Goal: Transaction & Acquisition: Book appointment/travel/reservation

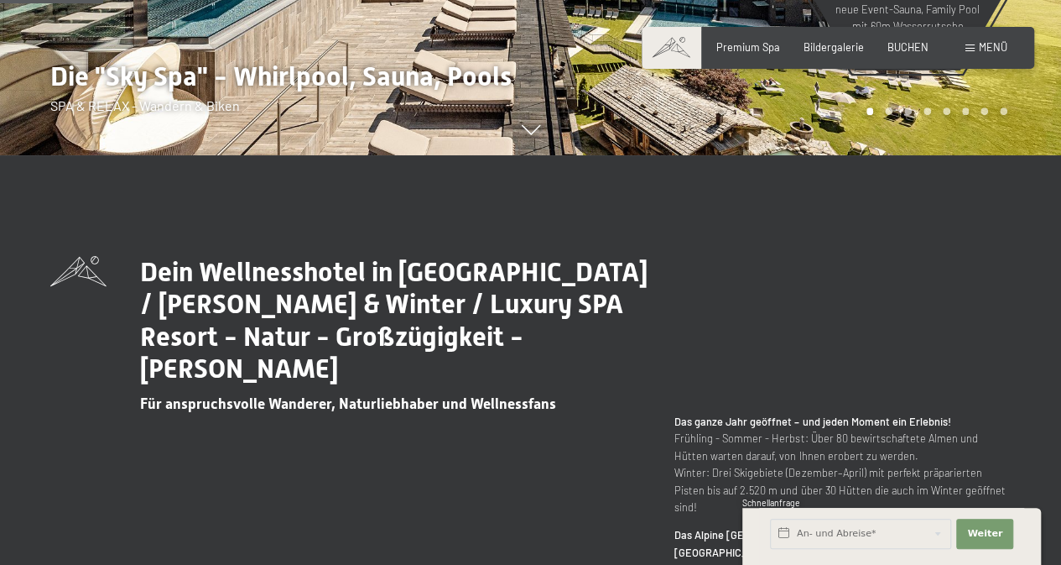
scroll to position [84, 0]
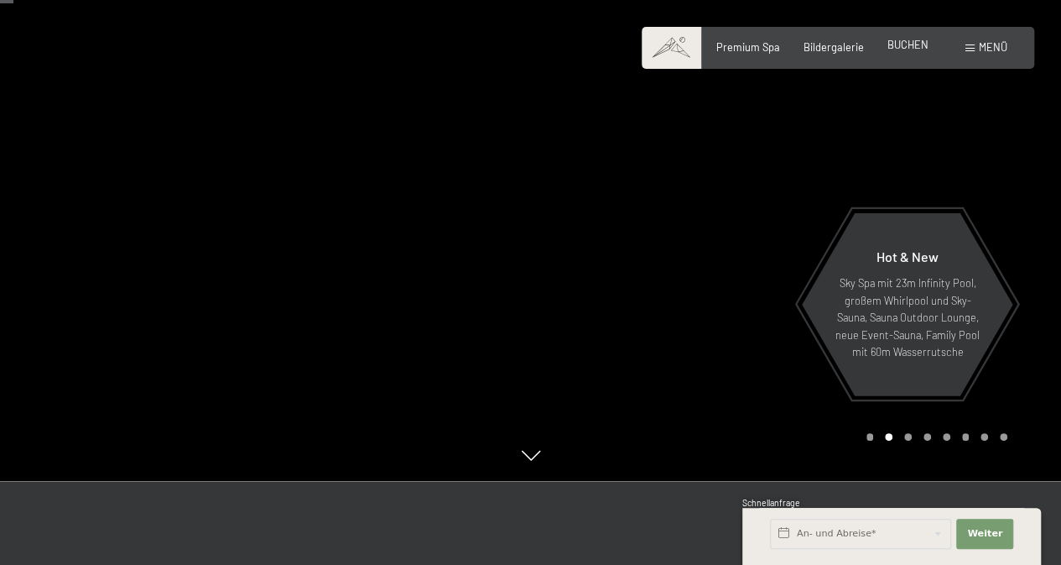
click at [913, 50] on span "BUCHEN" at bounding box center [908, 44] width 41 height 13
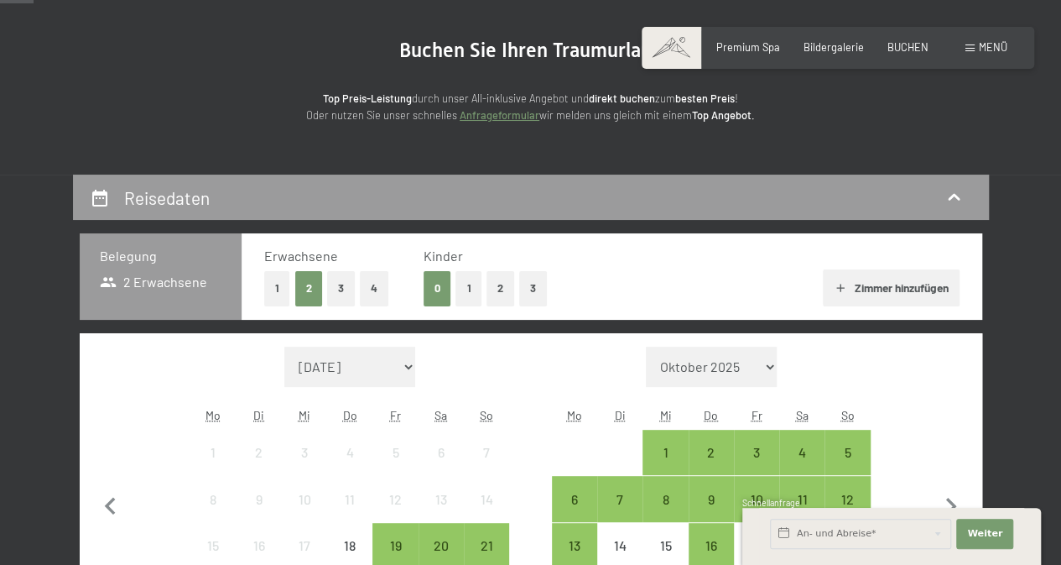
scroll to position [252, 0]
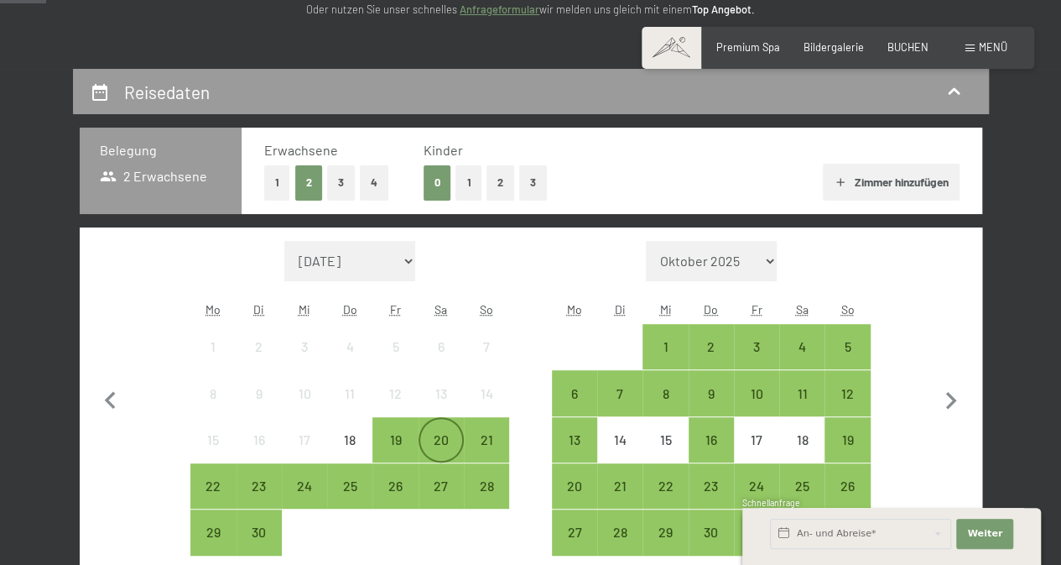
click at [440, 441] on div "20" at bounding box center [441, 454] width 42 height 42
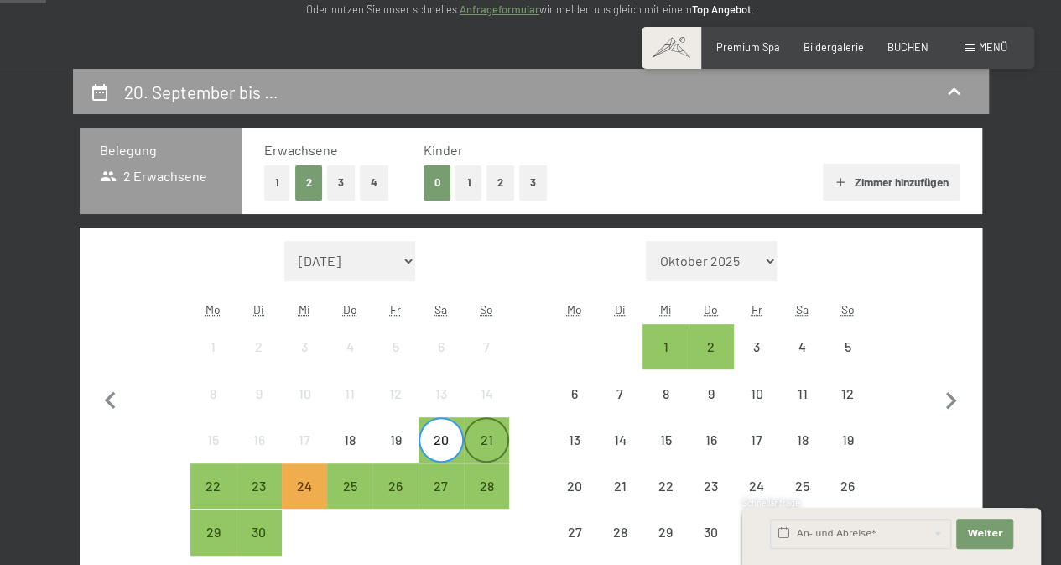
click at [485, 447] on div "21" at bounding box center [487, 454] width 42 height 42
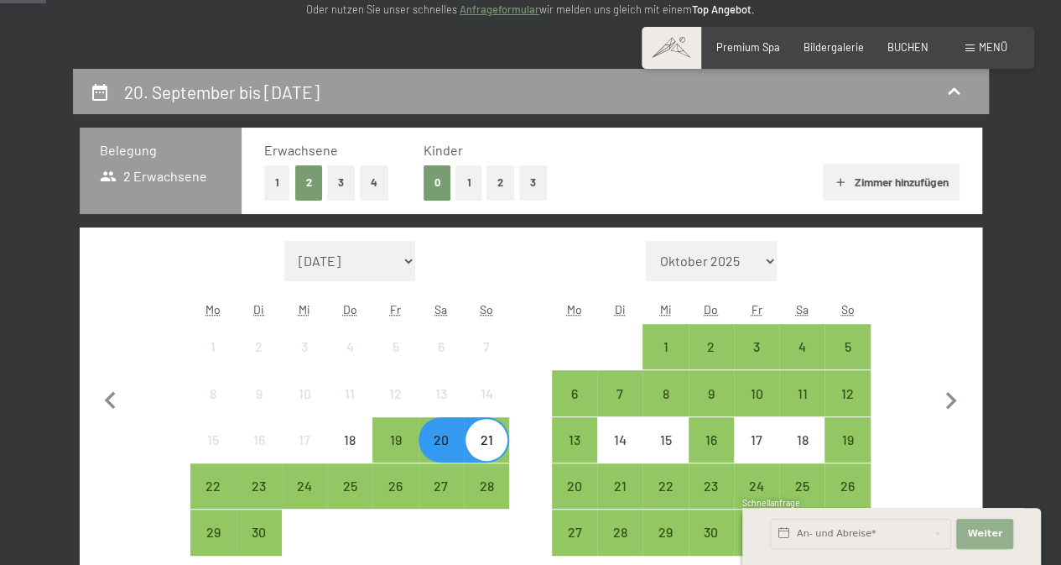
click at [987, 536] on span "Weiter" at bounding box center [985, 533] width 35 height 13
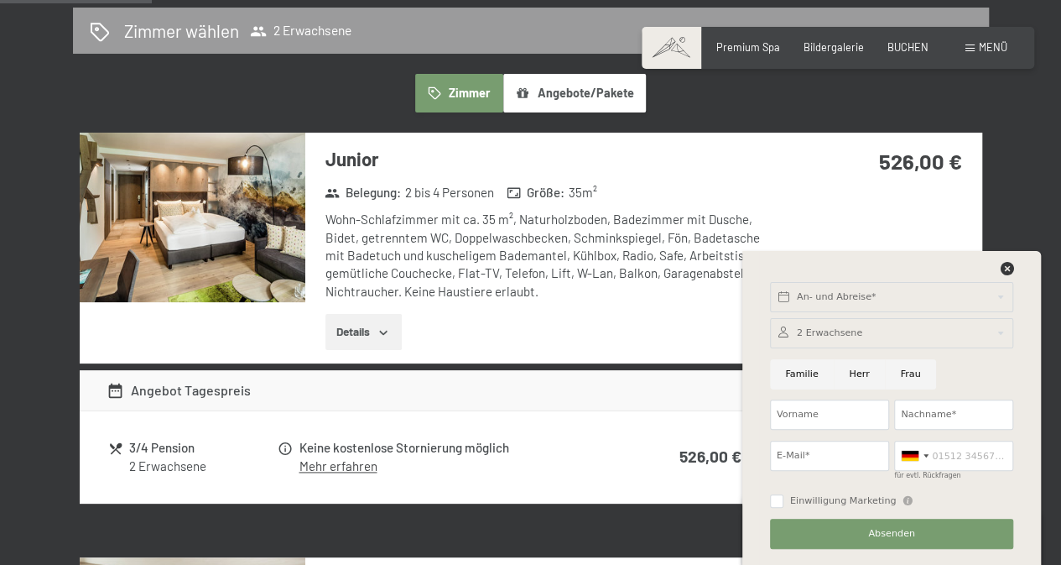
scroll to position [923, 0]
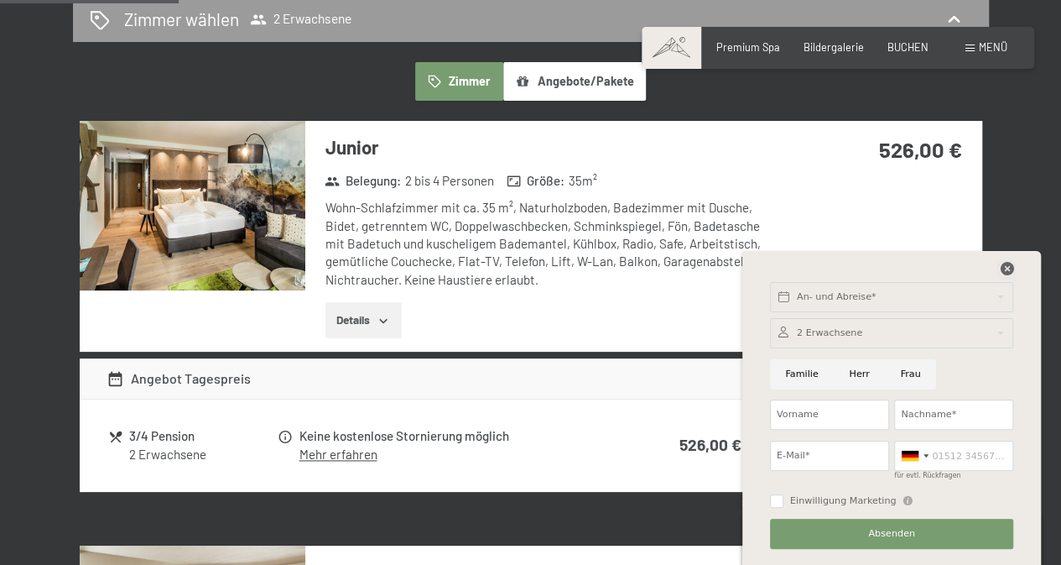
click at [1005, 269] on icon at bounding box center [1006, 268] width 13 height 13
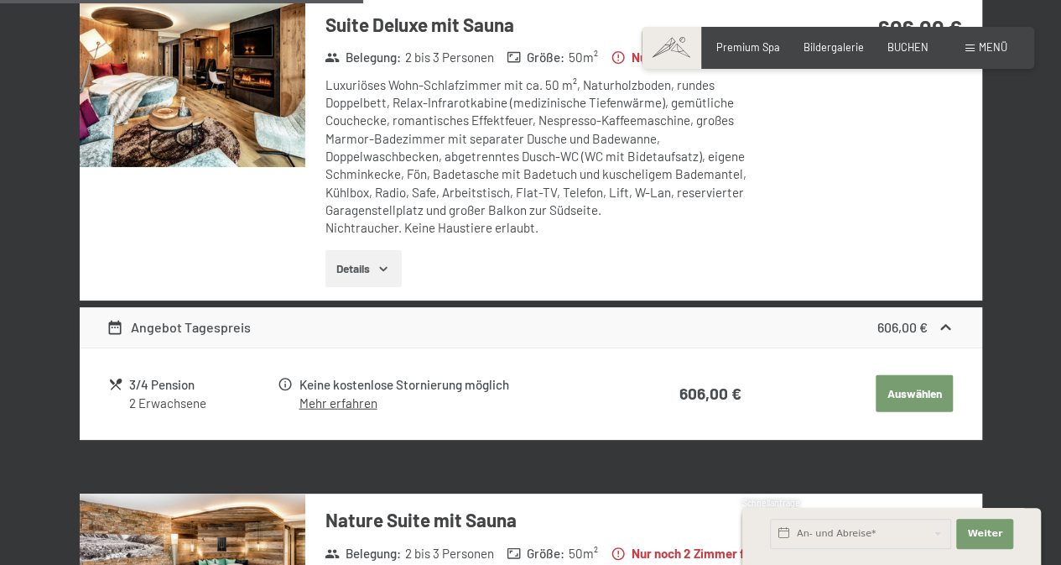
scroll to position [1762, 0]
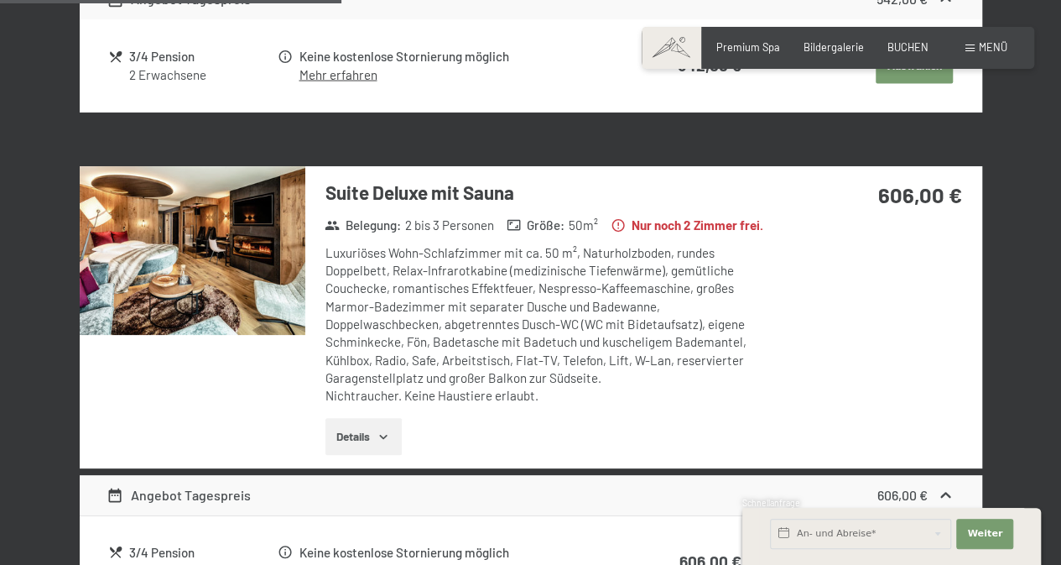
click at [671, 275] on div "Luxuriöses Wohn-Schlafzimmer mit ca. 50 m², Naturholzboden, rundes Doppelbett, …" at bounding box center [553, 324] width 454 height 161
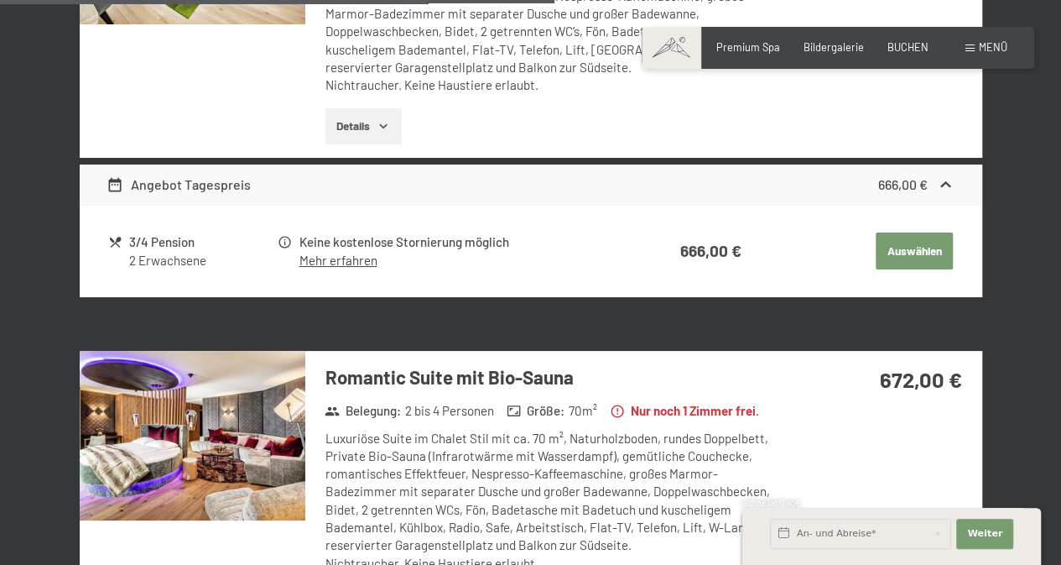
scroll to position [2853, 0]
